Goal: Consume media (video, audio): Consume media (video, audio)

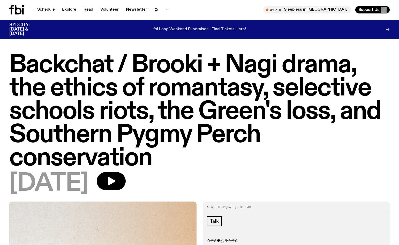
click at [49, 67] on h1 "Backchat / Brooki + Nagi drama, the ethics of romantasy, selective schools riot…" at bounding box center [199, 112] width 380 height 116
click at [155, 9] on icon "button" at bounding box center [156, 9] width 2 height 2
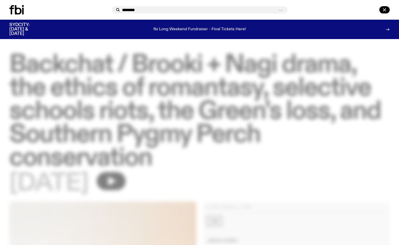
type input "********"
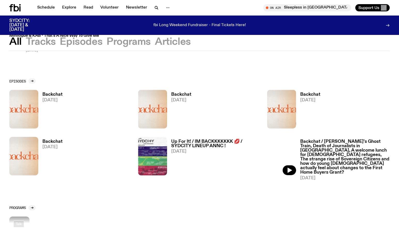
scroll to position [168, 0]
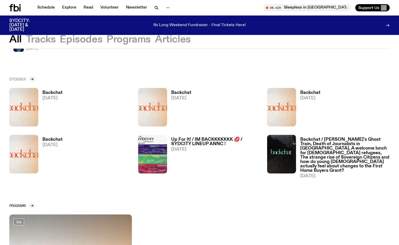
click at [19, 77] on h2 "Episodes" at bounding box center [17, 79] width 17 height 4
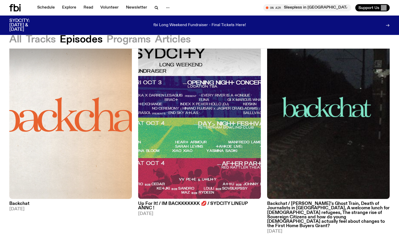
scroll to position [206, 0]
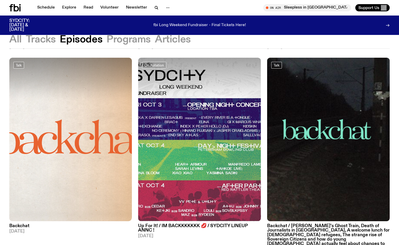
click at [17, 226] on h3 "Backchat" at bounding box center [70, 226] width 123 height 4
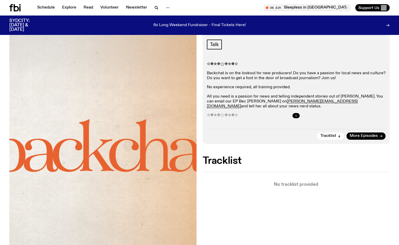
scroll to position [78, 0]
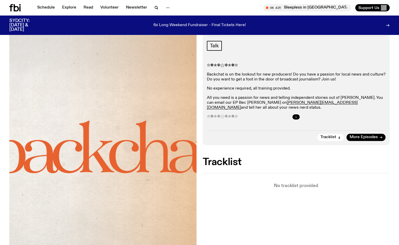
click at [293, 117] on button "button" at bounding box center [295, 116] width 7 height 5
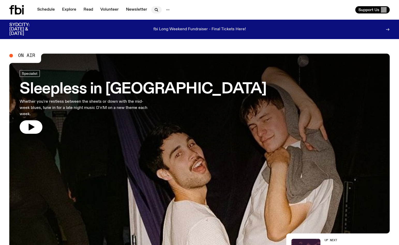
click at [156, 10] on icon "button" at bounding box center [156, 9] width 2 height 2
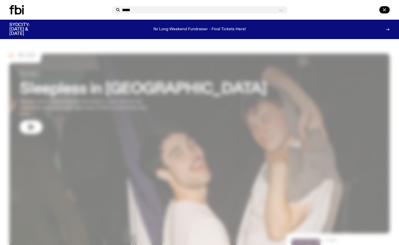
type input "*****"
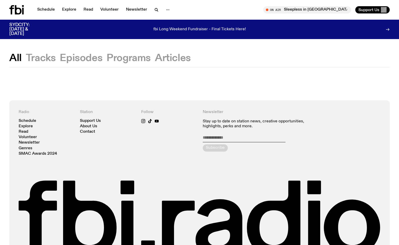
click at [30, 57] on button "Tracks" at bounding box center [41, 58] width 30 height 9
click at [13, 58] on button "All" at bounding box center [15, 58] width 12 height 9
click at [93, 62] on button "Episodes" at bounding box center [81, 58] width 43 height 9
click at [129, 58] on button "Programs" at bounding box center [129, 58] width 44 height 9
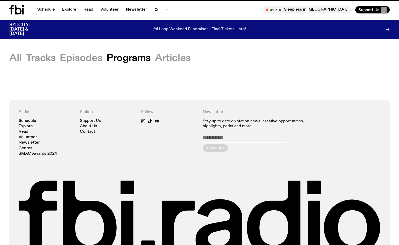
click at [183, 59] on button "Articles" at bounding box center [173, 58] width 36 height 9
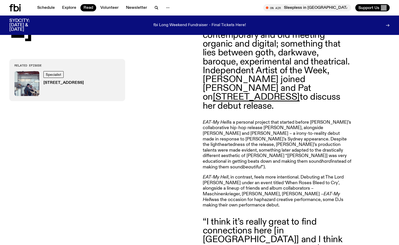
scroll to position [324, 0]
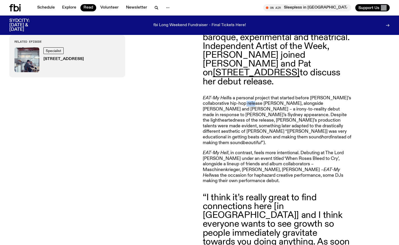
drag, startPoint x: 264, startPoint y: 86, endPoint x: 280, endPoint y: 86, distance: 16.3
click at [280, 95] on p "EAT-My Hell is a personal project that started before [PERSON_NAME]’s collabora…" at bounding box center [277, 120] width 149 height 50
copy p "[PERSON_NAME]"
click at [280, 95] on p "EAT-My Hell is a personal project that started before [PERSON_NAME]’s collabora…" at bounding box center [277, 120] width 149 height 50
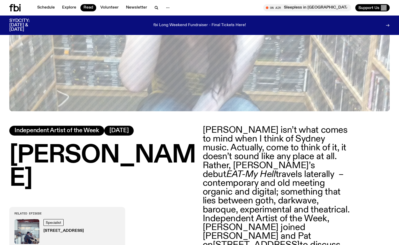
scroll to position [89, 0]
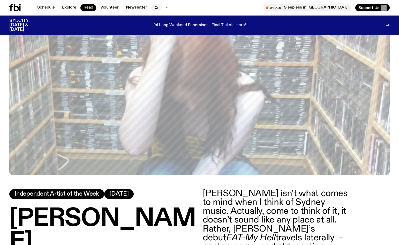
click at [155, 7] on icon "button" at bounding box center [156, 8] width 6 height 6
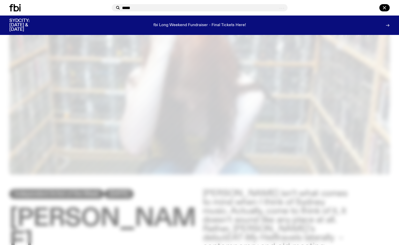
type input "*****"
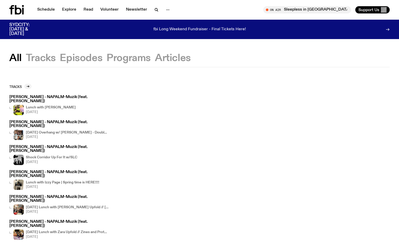
click at [79, 97] on h3 "[PERSON_NAME] - NAPALM-Muzik (feat. [PERSON_NAME])" at bounding box center [58, 99] width 99 height 8
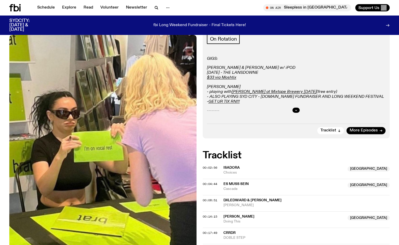
scroll to position [57, 0]
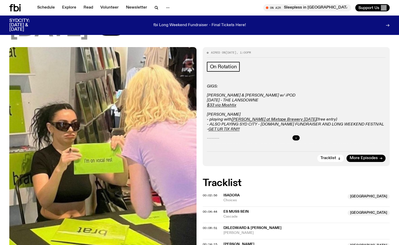
click at [296, 137] on icon "button" at bounding box center [295, 137] width 3 height 3
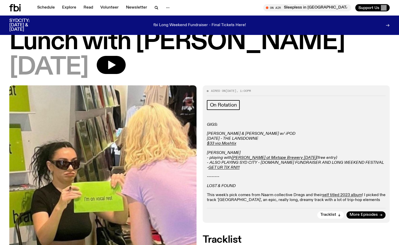
scroll to position [0, 0]
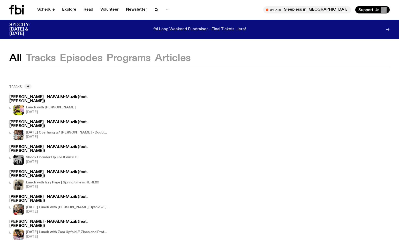
click at [24, 85] on link "Tracks" at bounding box center [20, 86] width 22 height 5
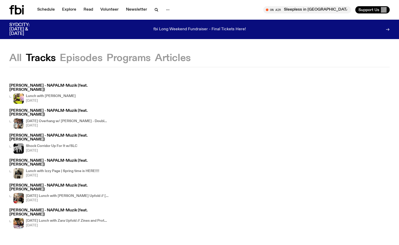
click at [14, 58] on button "All" at bounding box center [15, 58] width 12 height 9
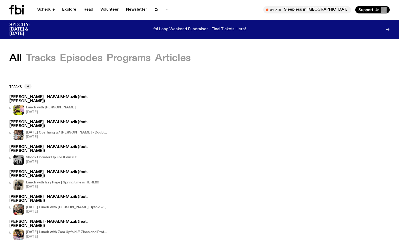
click at [85, 59] on button "Episodes" at bounding box center [81, 58] width 43 height 9
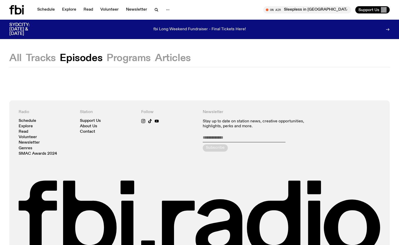
click at [126, 58] on button "Programs" at bounding box center [129, 58] width 44 height 9
click at [173, 57] on button "Articles" at bounding box center [173, 58] width 36 height 9
click at [130, 59] on button "Programs" at bounding box center [129, 58] width 44 height 9
click at [154, 8] on icon "button" at bounding box center [156, 10] width 6 height 6
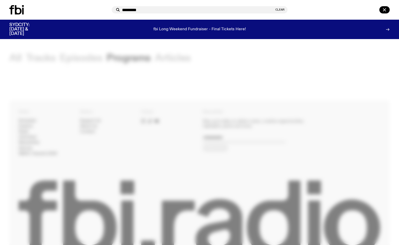
type input "*********"
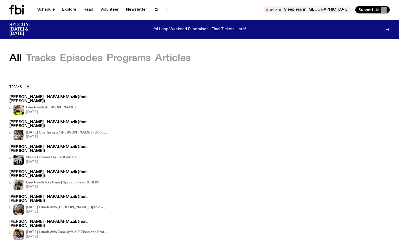
click at [40, 56] on button "Tracks" at bounding box center [41, 58] width 30 height 9
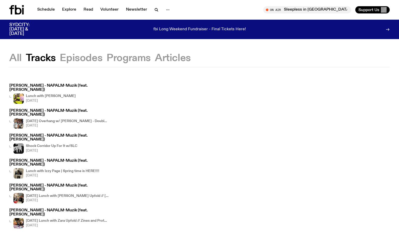
click at [81, 56] on button "Episodes" at bounding box center [81, 58] width 43 height 9
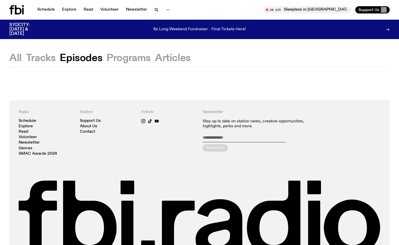
click at [126, 59] on button "Programs" at bounding box center [129, 58] width 44 height 9
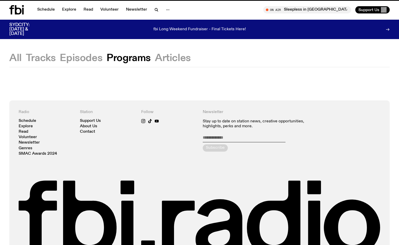
click at [163, 59] on button "Articles" at bounding box center [173, 58] width 36 height 9
click at [19, 58] on button "All" at bounding box center [15, 58] width 12 height 9
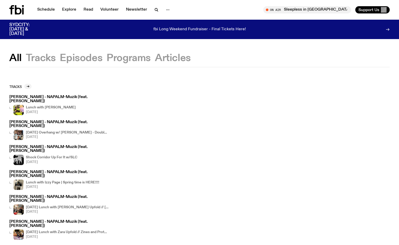
click at [47, 220] on h3 "[PERSON_NAME] - NAPALM-Muzik (feat. [PERSON_NAME])" at bounding box center [58, 224] width 99 height 8
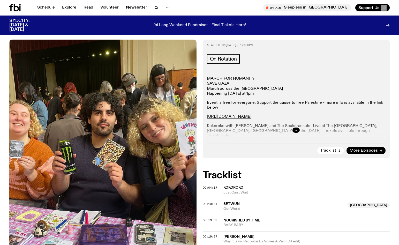
scroll to position [96, 0]
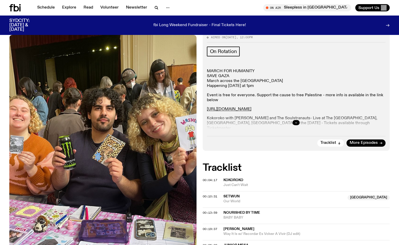
click at [297, 121] on icon "button" at bounding box center [295, 122] width 3 height 3
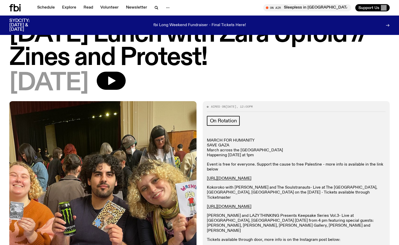
scroll to position [0, 0]
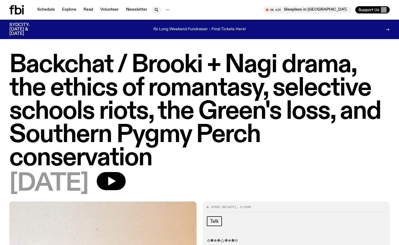
click at [155, 9] on icon "button" at bounding box center [156, 9] width 2 height 2
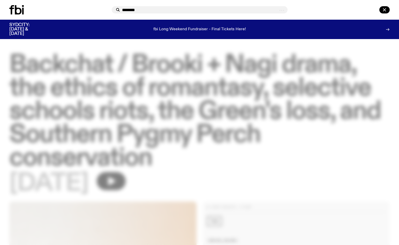
type input "********"
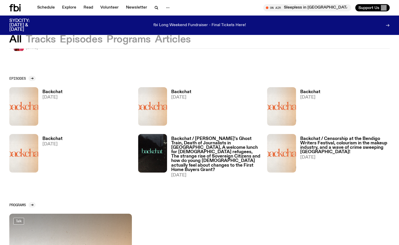
scroll to position [56, 0]
click at [12, 77] on h2 "Episodes" at bounding box center [17, 78] width 17 height 4
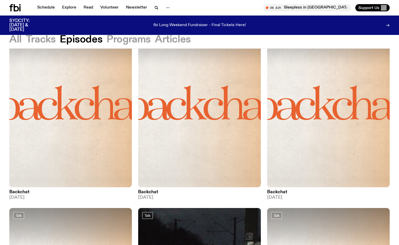
click at [147, 191] on h3 "Backchat" at bounding box center [199, 192] width 123 height 4
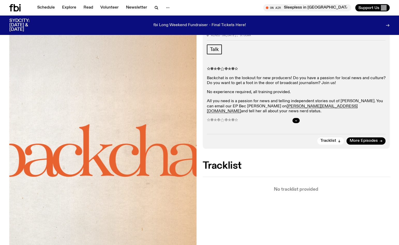
scroll to position [75, 0]
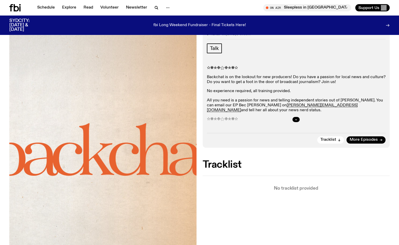
click at [290, 119] on div at bounding box center [296, 119] width 179 height 17
click at [297, 117] on button "button" at bounding box center [295, 119] width 7 height 5
